Goal: Check status: Check status

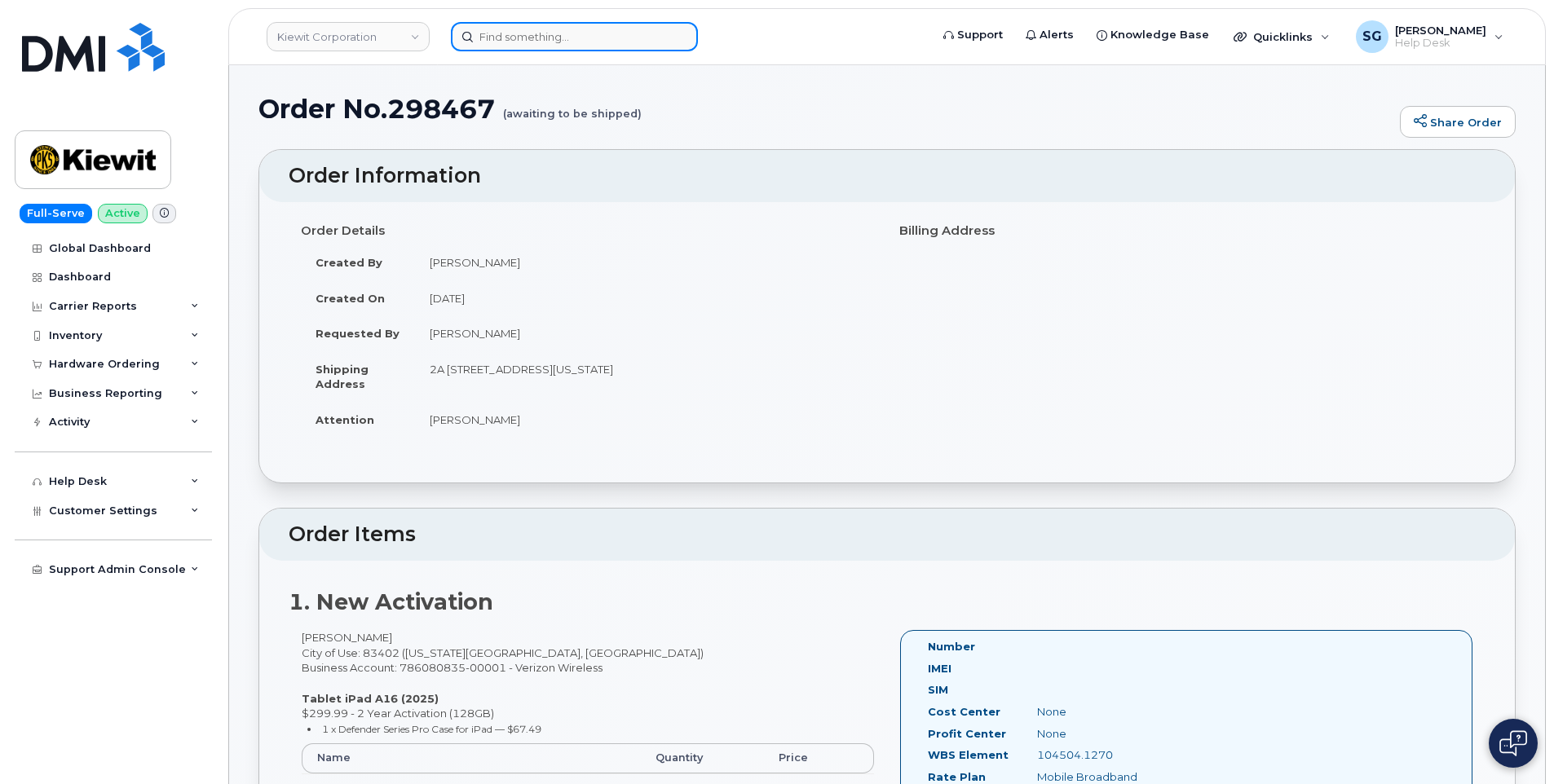
click at [669, 40] on input at bounding box center [575, 37] width 247 height 30
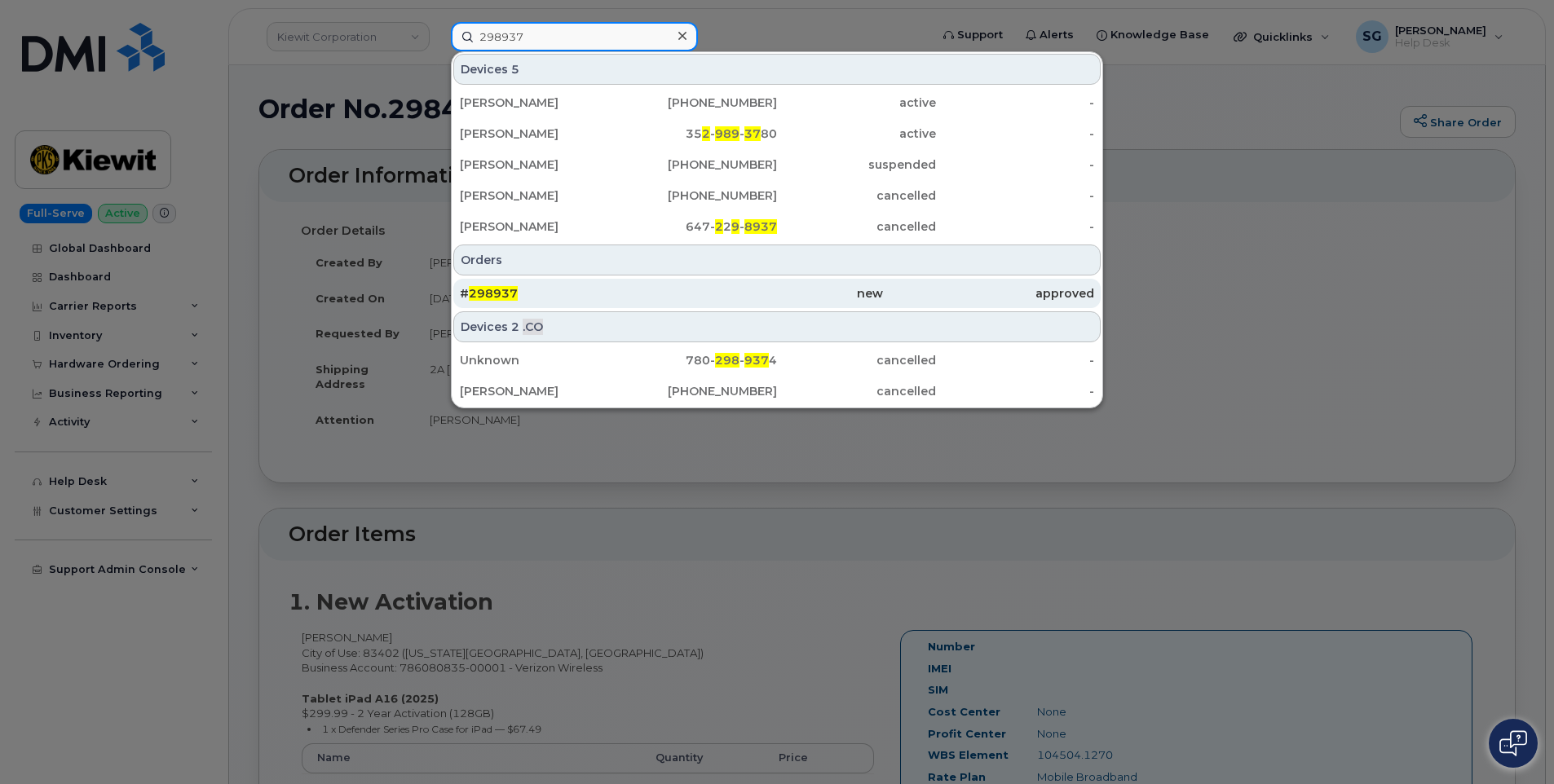
type input "298937"
click at [755, 298] on div "new" at bounding box center [777, 293] width 211 height 16
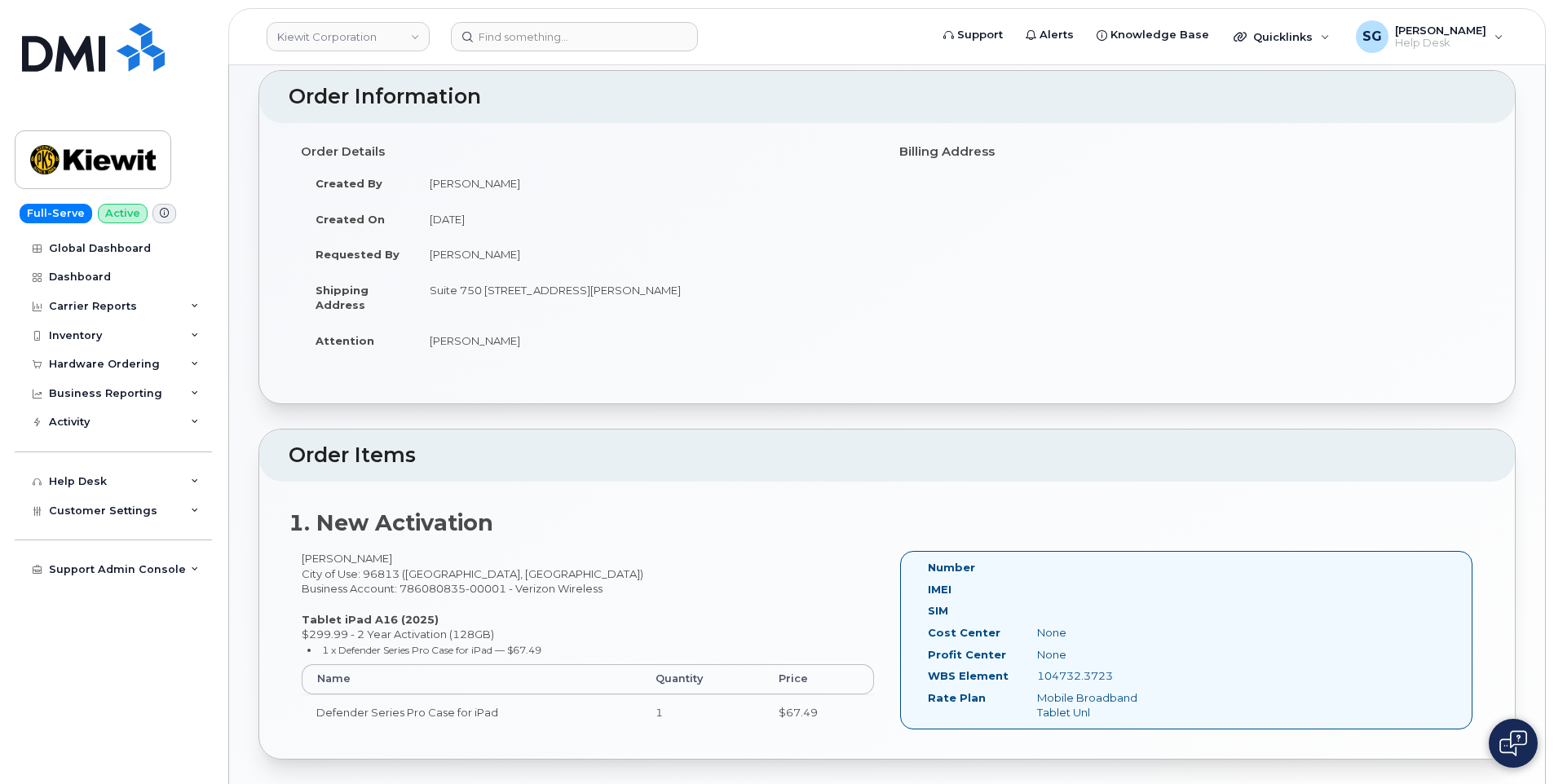
scroll to position [245, 0]
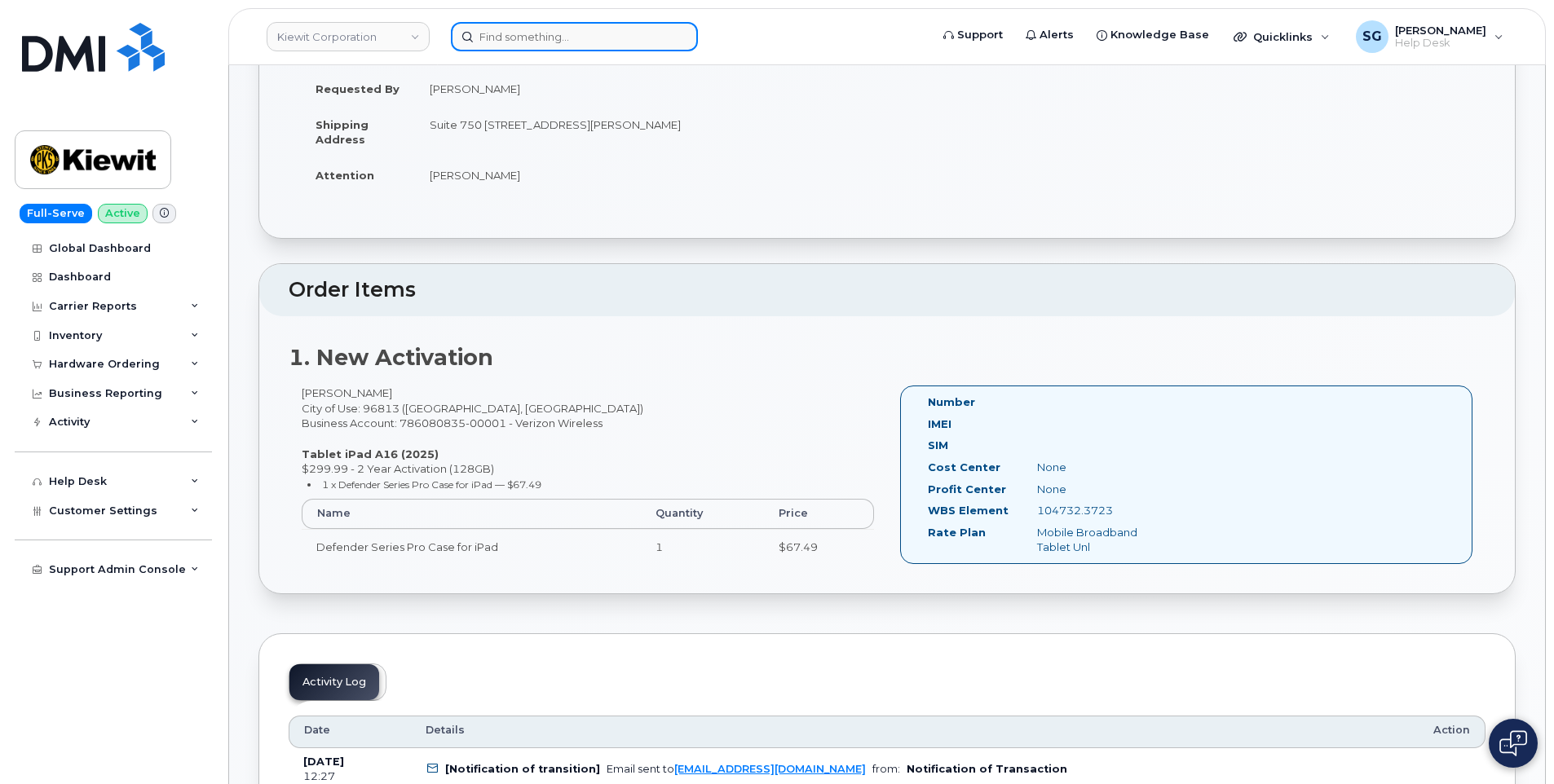
click at [529, 35] on input at bounding box center [575, 37] width 247 height 30
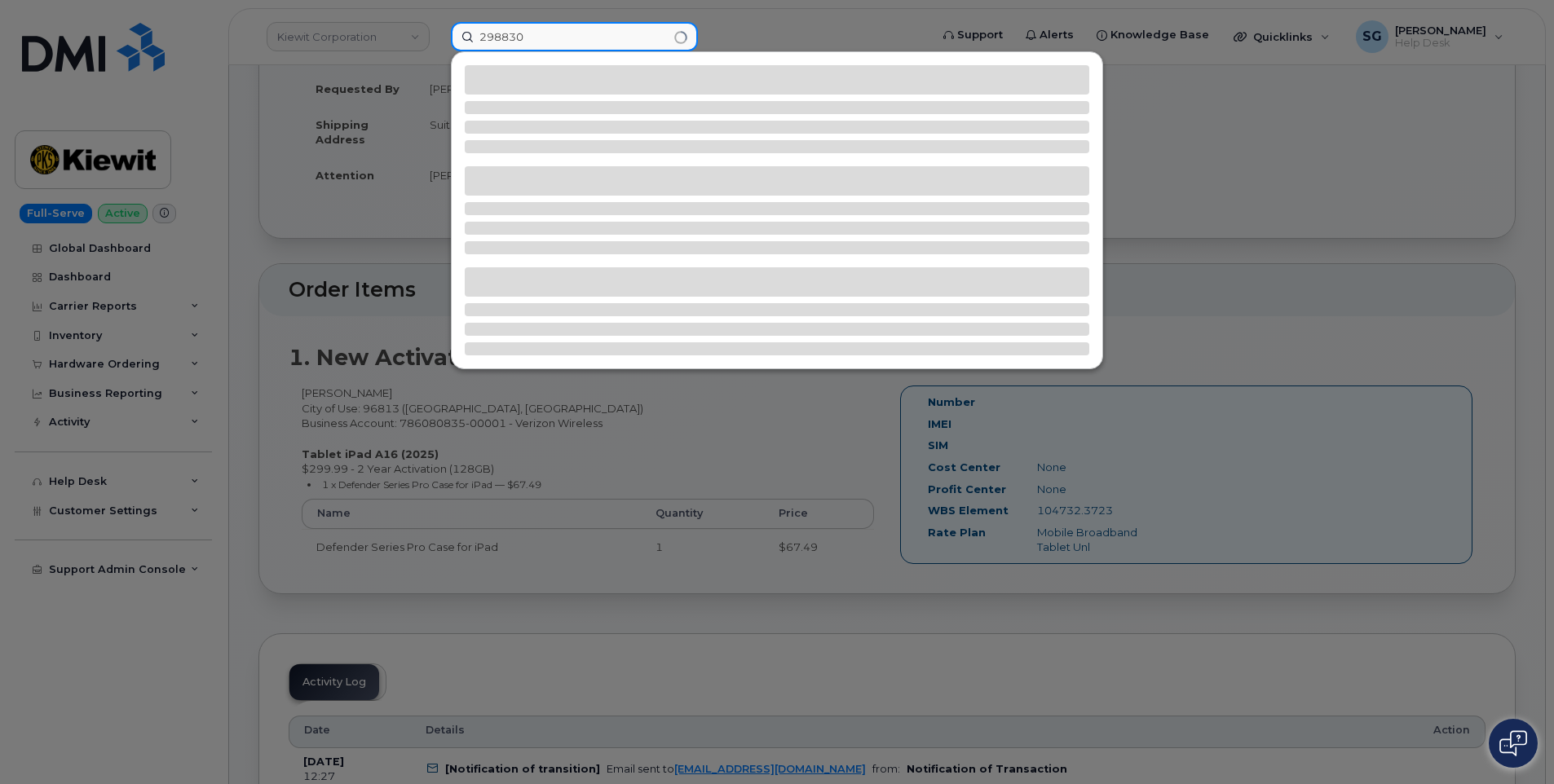
type input "298830"
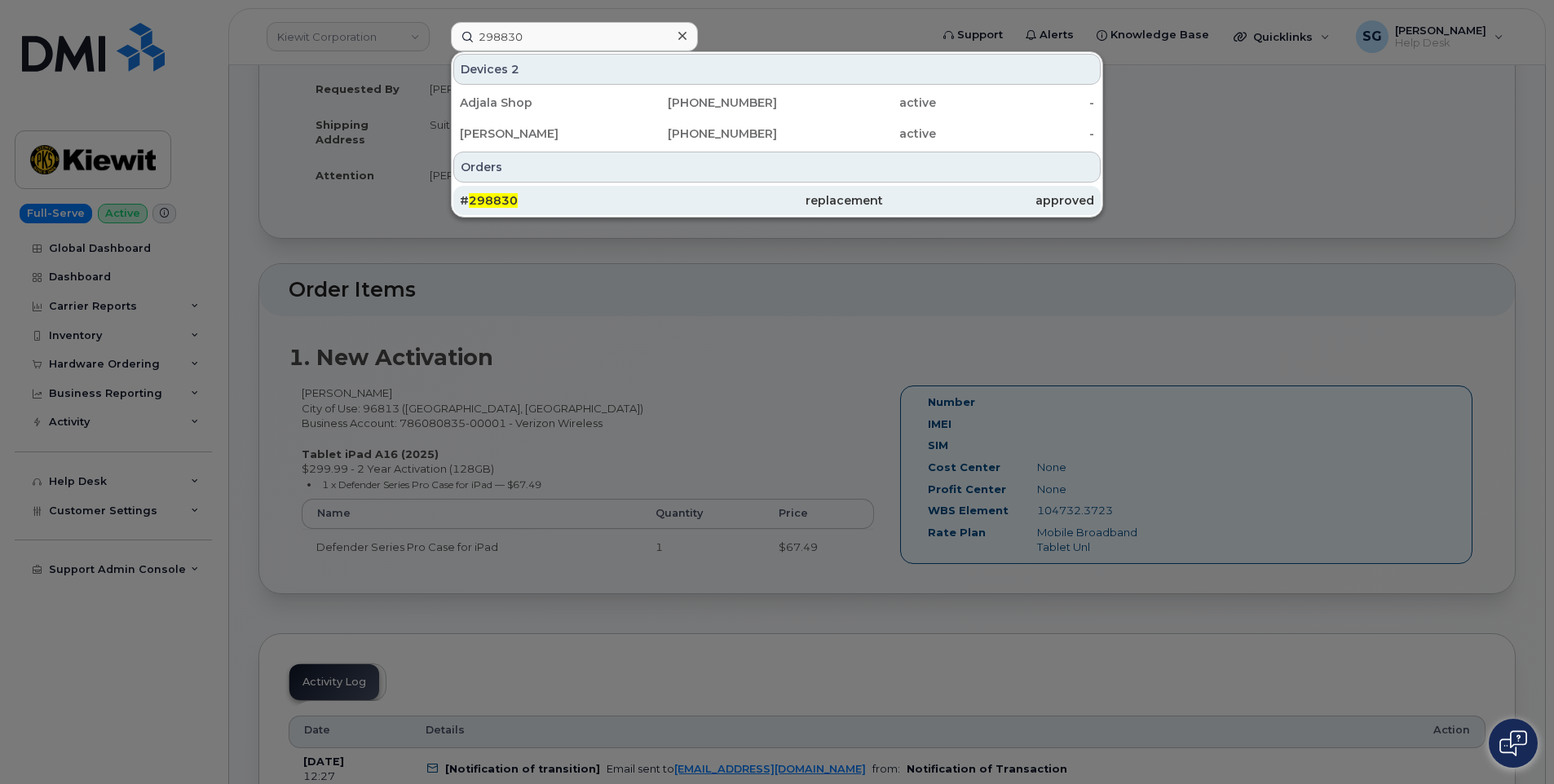
click at [671, 210] on div "# 298830" at bounding box center [777, 200] width 211 height 30
click at [564, 199] on div "# 298830" at bounding box center [566, 200] width 211 height 16
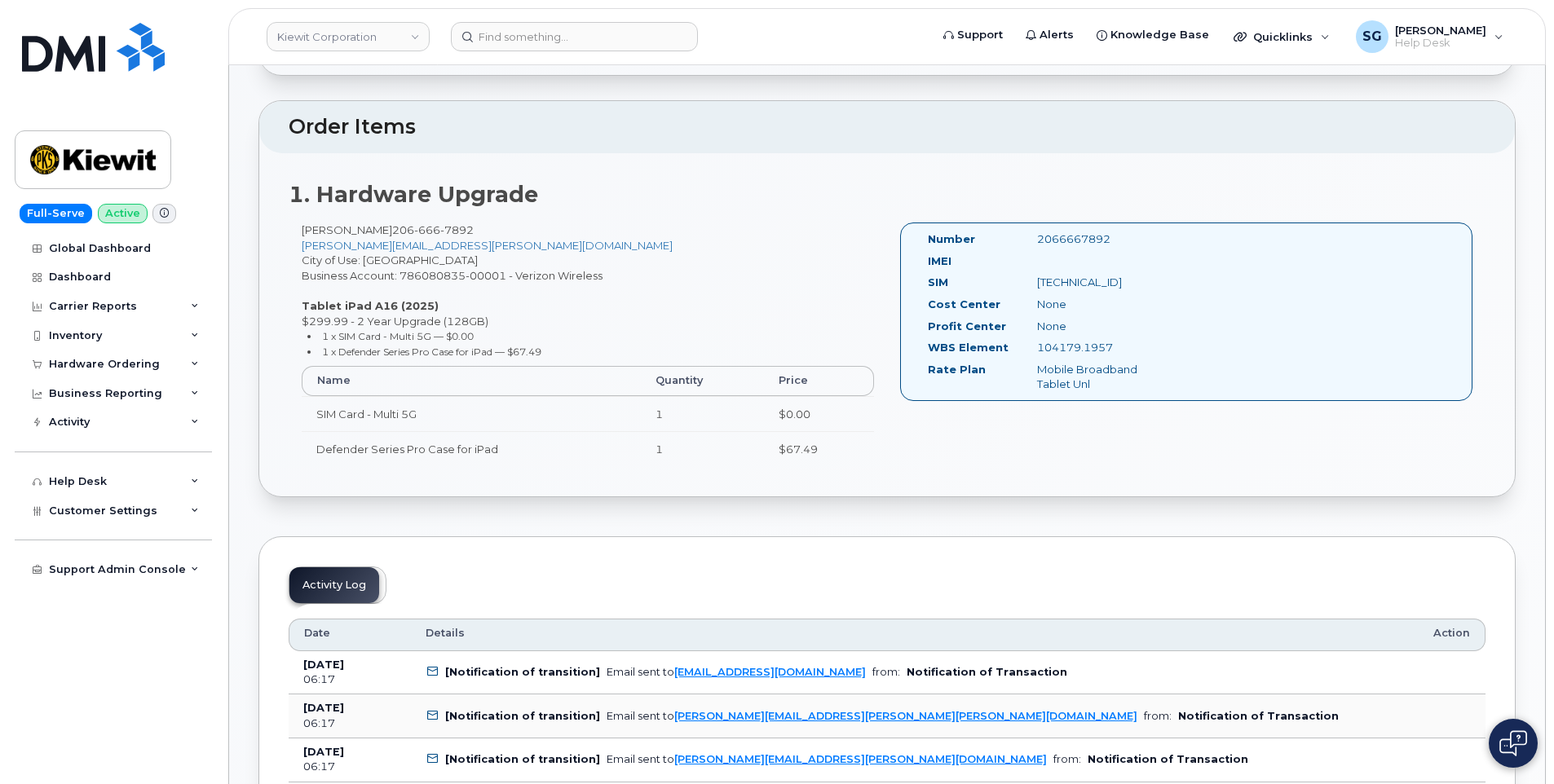
scroll to position [1094, 0]
